Goal: Browse casually

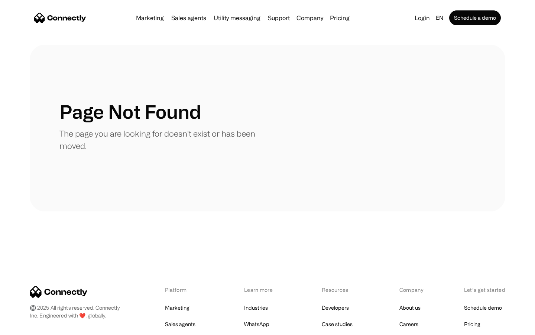
scroll to position [136, 0]
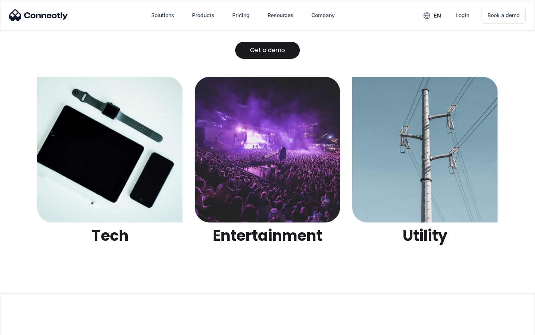
scroll to position [2345, 0]
